Goal: Task Accomplishment & Management: Manage account settings

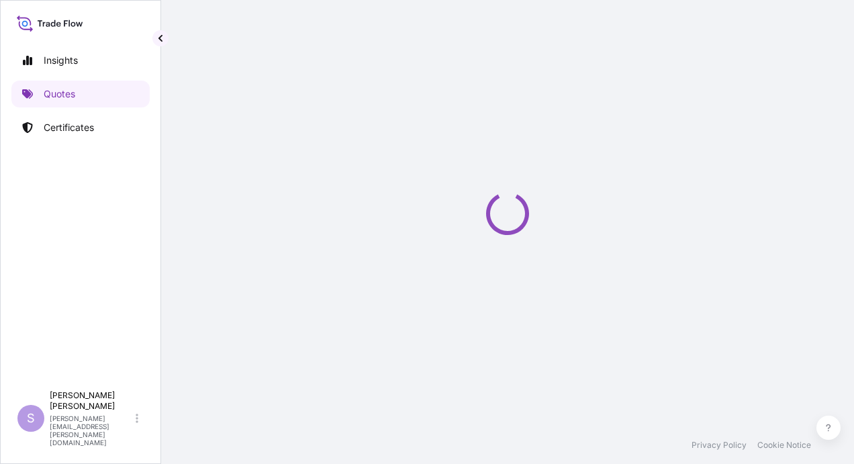
select select "Ocean Vessel"
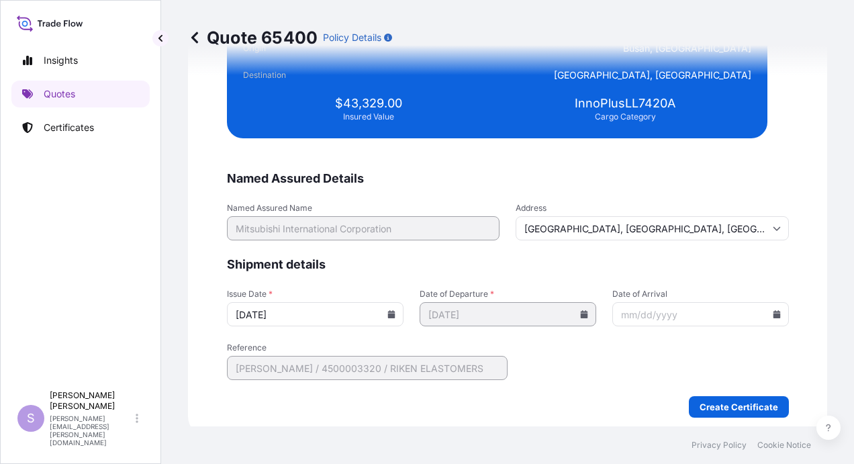
scroll to position [2898, 0]
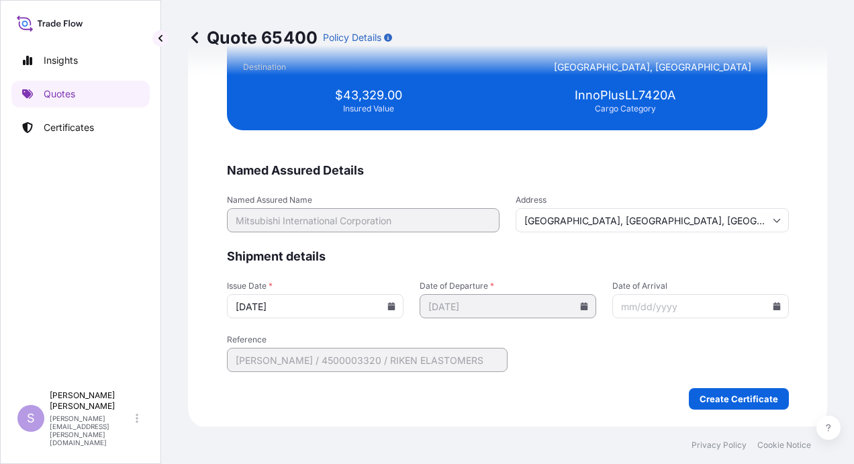
click at [613, 305] on input "Date of Arrival" at bounding box center [701, 306] width 177 height 24
click at [613, 308] on input "Date of Arrival" at bounding box center [701, 306] width 177 height 24
click at [613, 302] on input "Date of Arrival" at bounding box center [701, 306] width 177 height 24
type input "[DATE]"
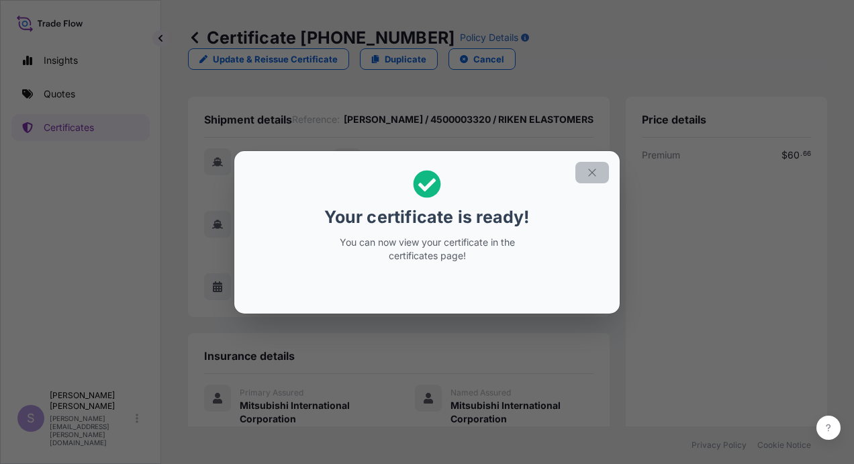
click at [591, 177] on icon "button" at bounding box center [592, 173] width 12 height 12
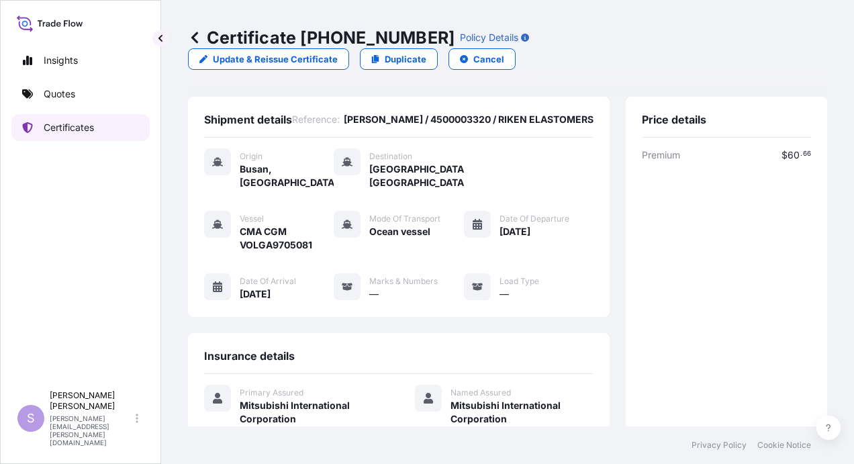
click at [55, 127] on p "Certificates" at bounding box center [69, 127] width 50 height 13
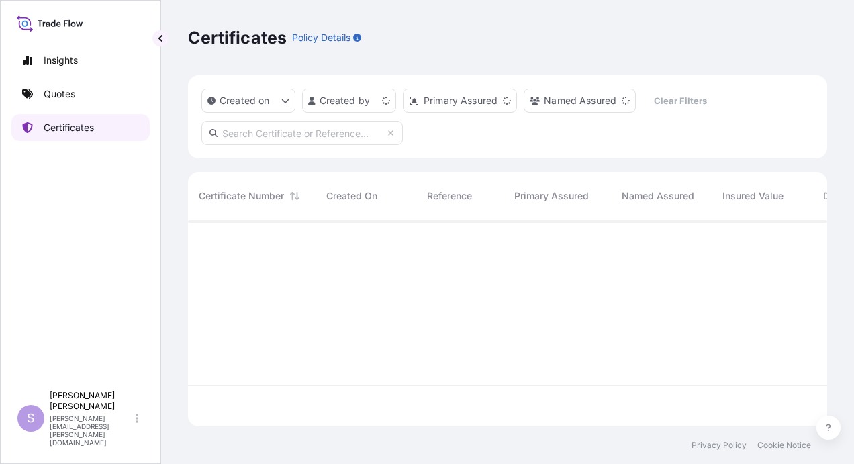
scroll to position [204, 629]
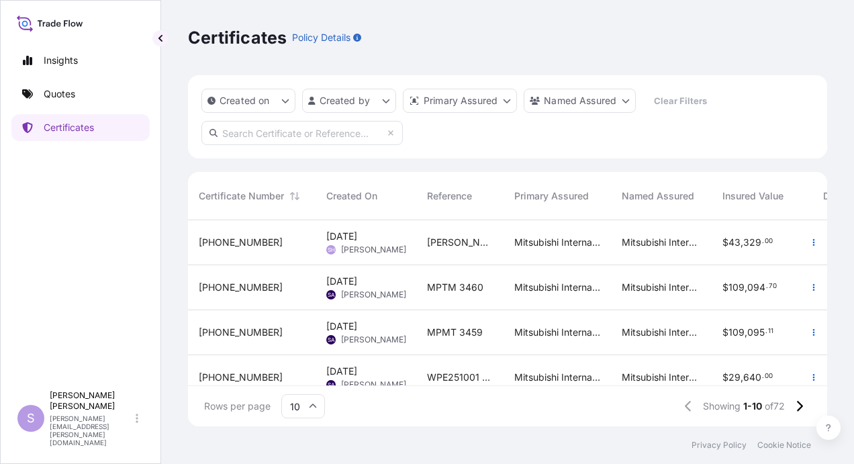
click at [357, 242] on span "[DATE]" at bounding box center [341, 236] width 31 height 13
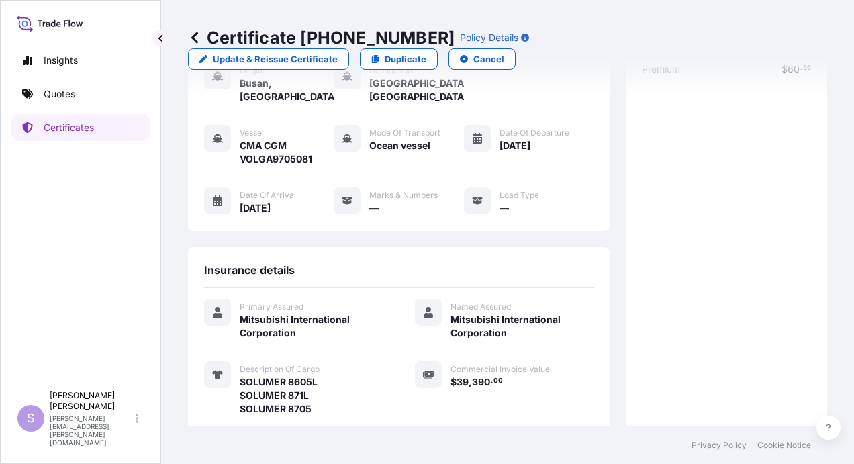
scroll to position [269, 0]
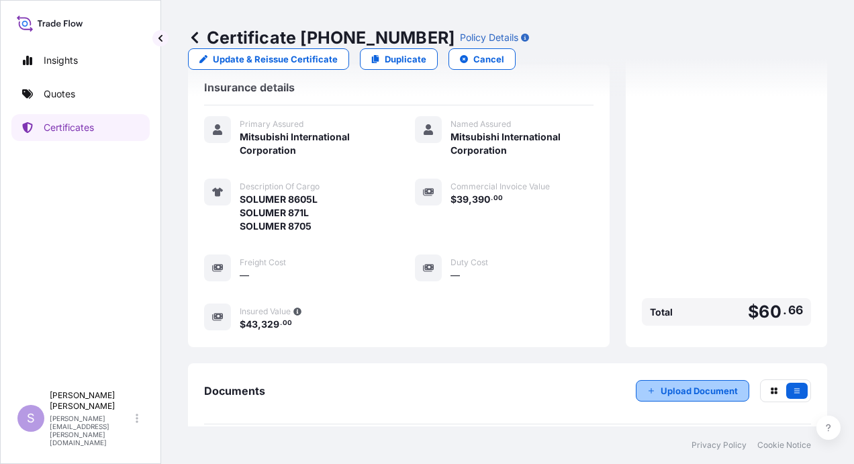
click at [701, 384] on p "Upload Document" at bounding box center [699, 390] width 77 height 13
click at [683, 384] on p "Upload Document" at bounding box center [699, 390] width 77 height 13
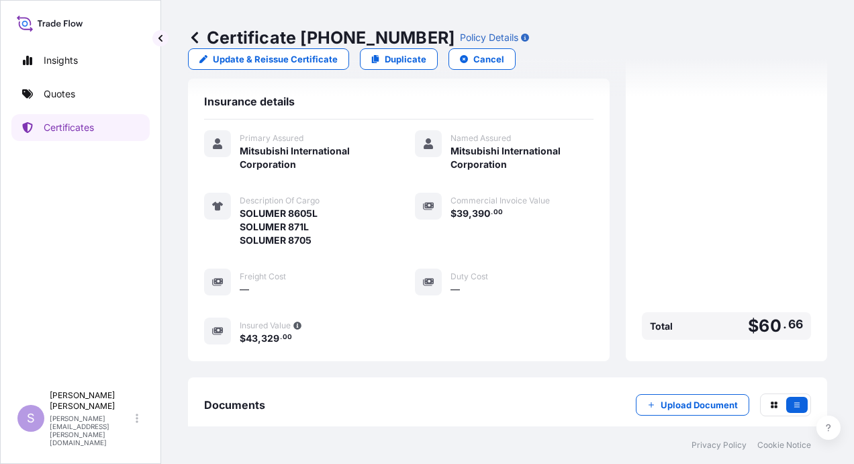
scroll to position [320, 0]
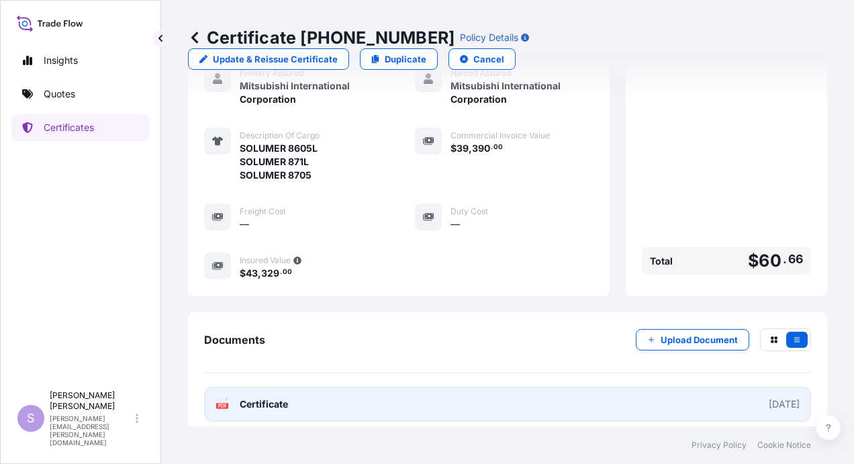
click at [361, 400] on link "PDF Certificate [DATE]" at bounding box center [507, 404] width 607 height 35
